Goal: Find specific page/section: Find specific page/section

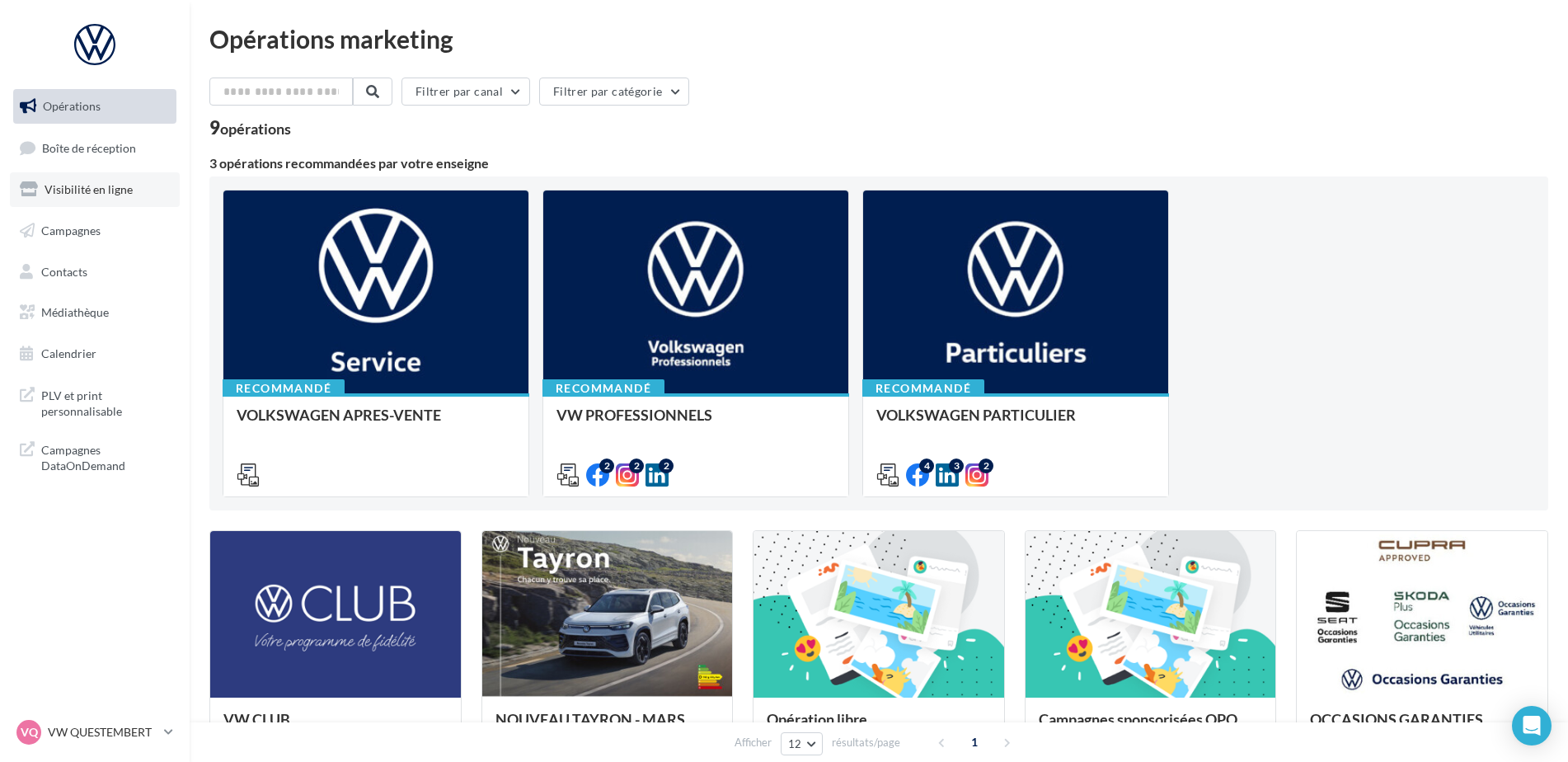
click at [104, 194] on span "Visibilité en ligne" at bounding box center [88, 189] width 88 height 14
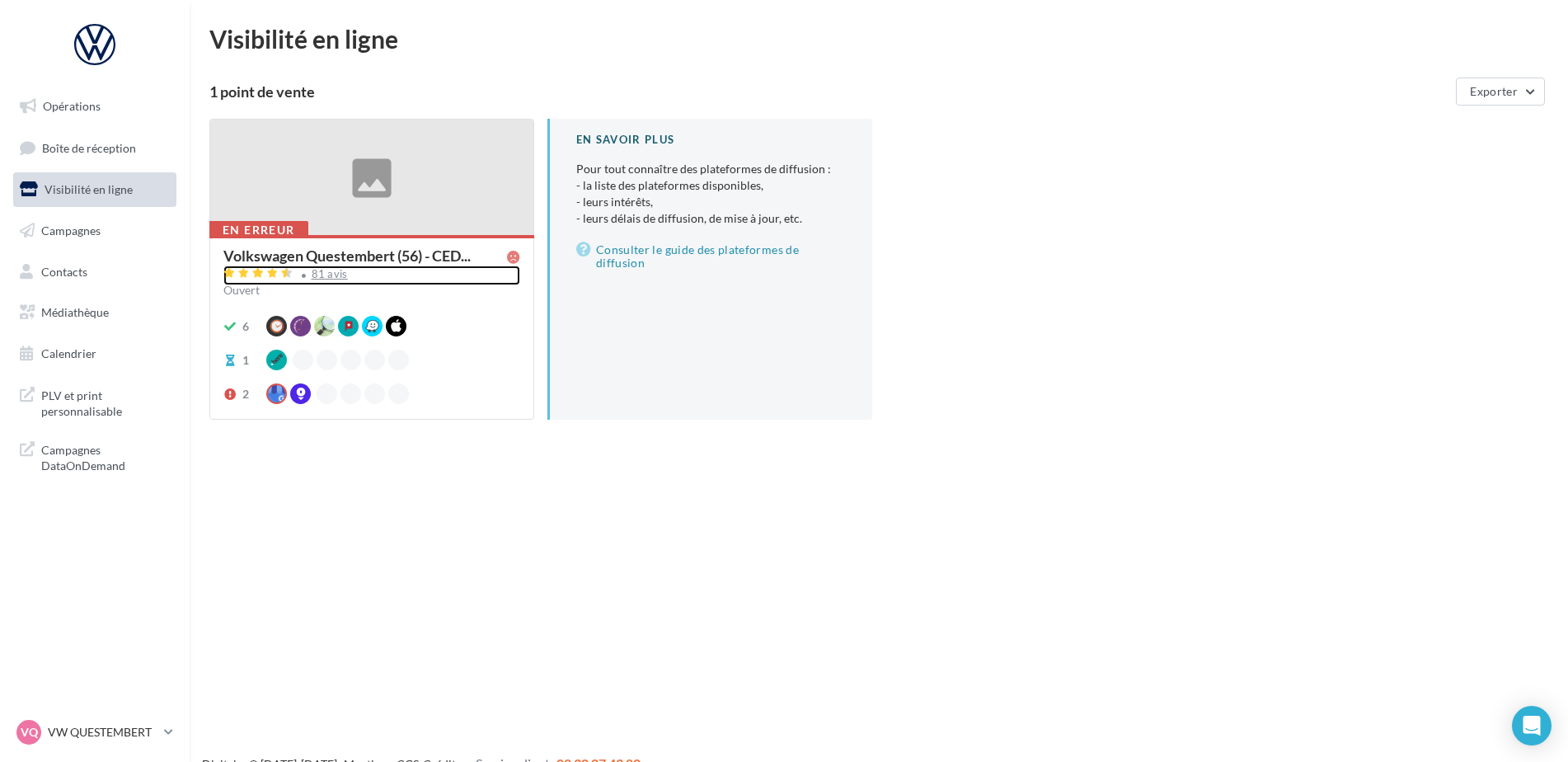
click at [321, 270] on div "81 avis" at bounding box center [330, 274] width 36 height 11
